Goal: Task Accomplishment & Management: Complete application form

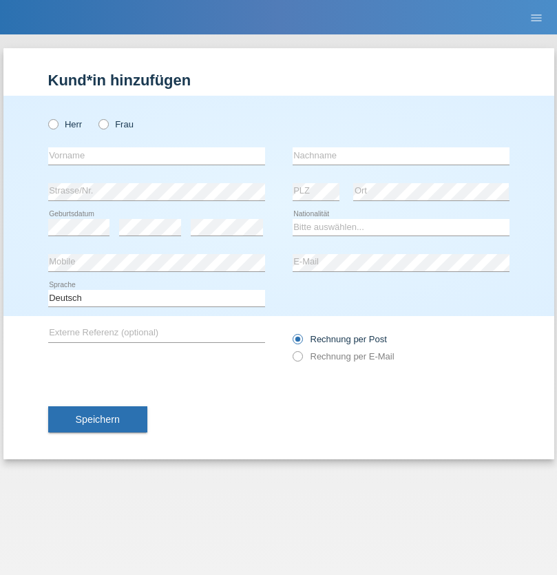
radio input "true"
click at [156, 156] on input "text" at bounding box center [156, 155] width 217 height 17
type input "Durmishi"
click at [401, 156] on input "text" at bounding box center [401, 155] width 217 height 17
type input "Fatmir"
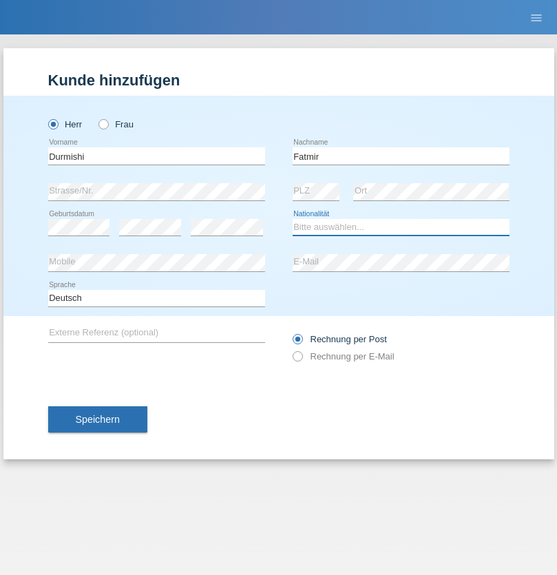
select select "CH"
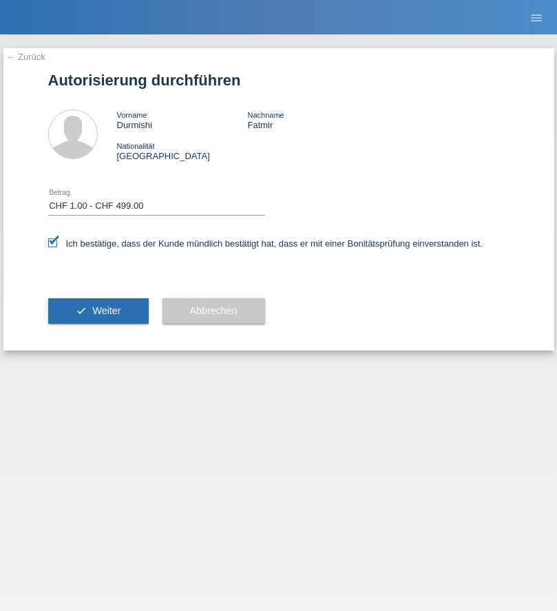
select select "1"
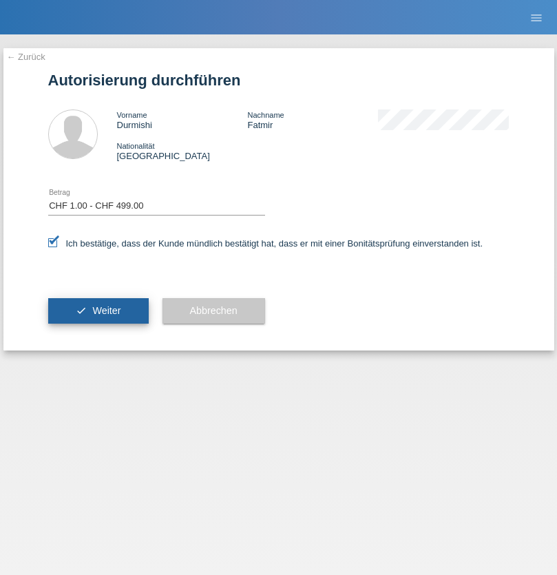
click at [98, 311] on span "Weiter" at bounding box center [106, 310] width 28 height 11
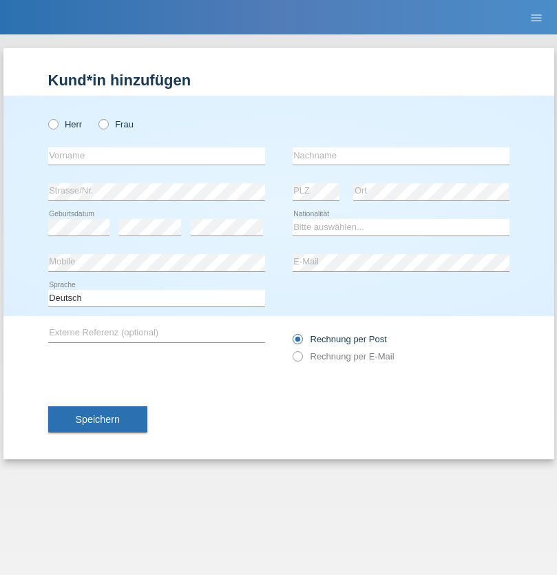
radio input "true"
click at [156, 156] on input "text" at bounding box center [156, 155] width 217 height 17
type input "Denis"
click at [401, 156] on input "text" at bounding box center [401, 155] width 217 height 17
type input "Zabodaev"
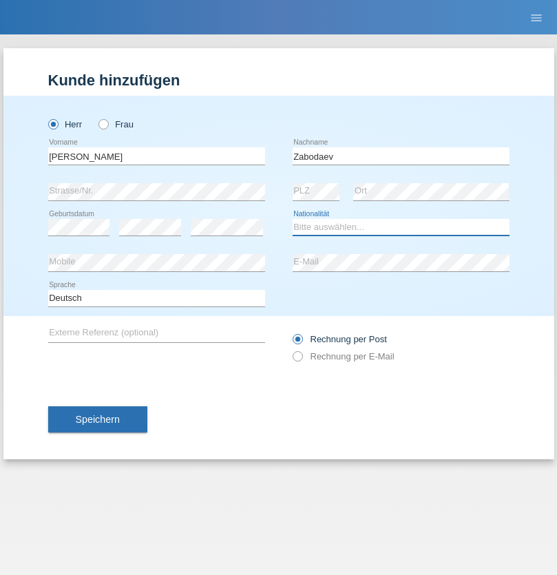
select select "RU"
select select "C"
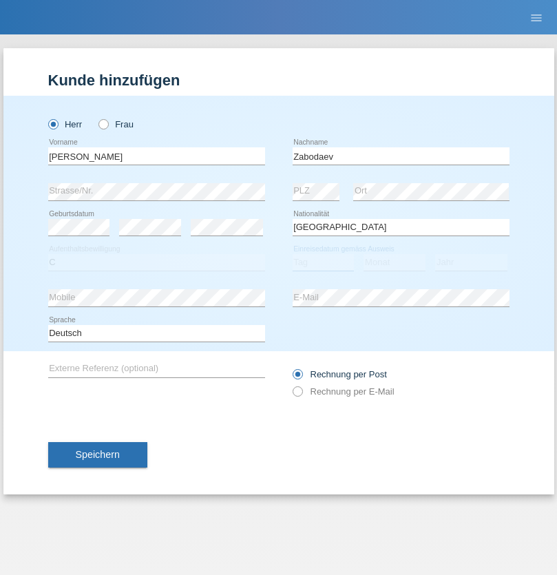
select select "10"
select select "06"
select select "2021"
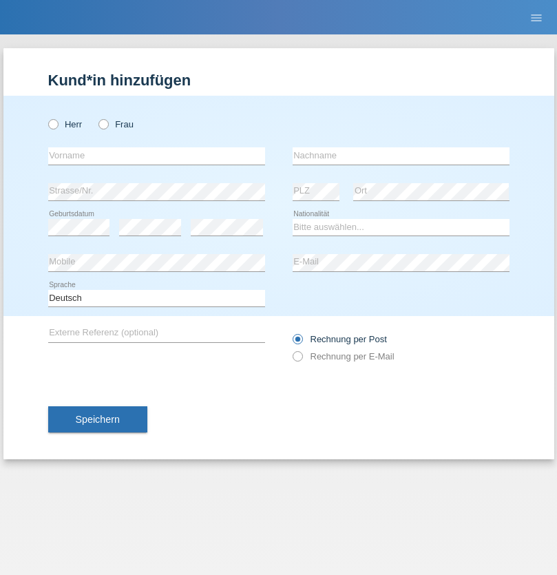
radio input "true"
click at [156, 156] on input "text" at bounding box center [156, 155] width 217 height 17
type input "Eran"
click at [401, 156] on input "text" at bounding box center [401, 155] width 217 height 17
type input "Bekteshi"
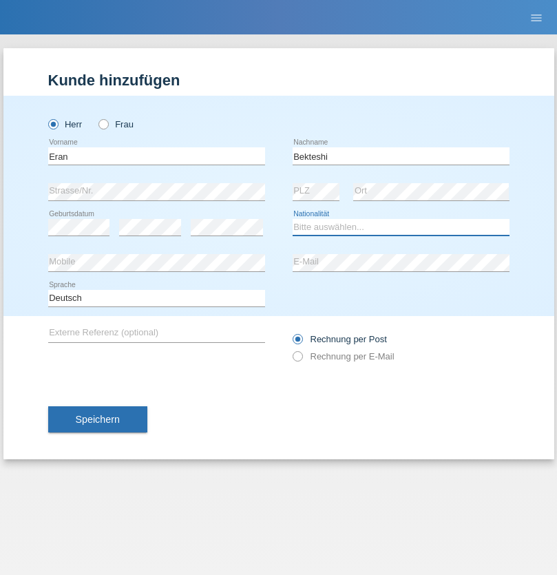
select select "CH"
radio input "true"
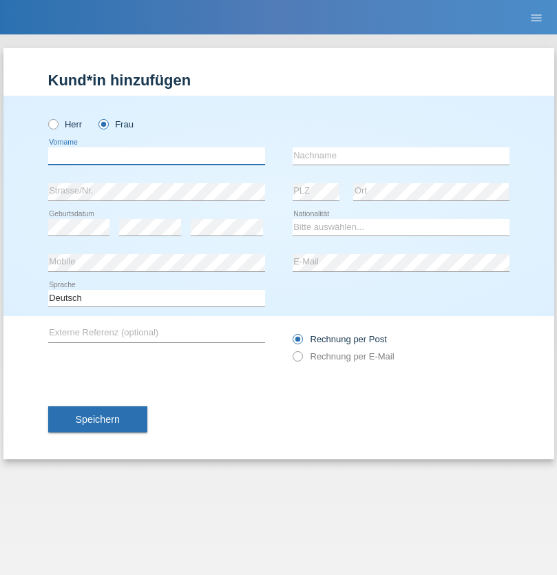
click at [156, 156] on input "text" at bounding box center [156, 155] width 217 height 17
type input "Miguel"
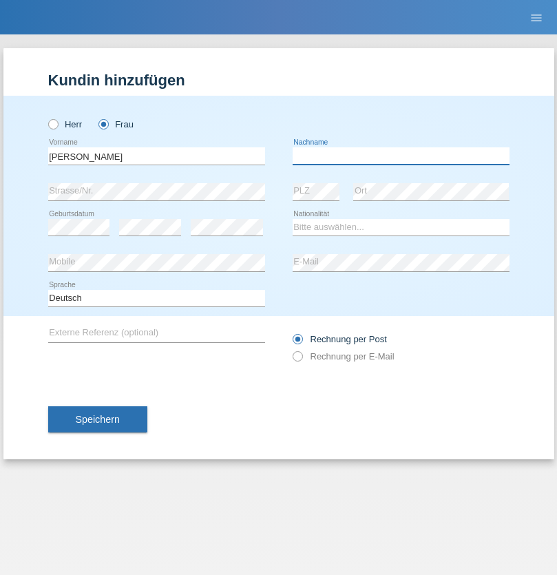
click at [401, 156] on input "text" at bounding box center [401, 155] width 217 height 17
type input "Pinzo"
select select "CH"
